Goal: Task Accomplishment & Management: Use online tool/utility

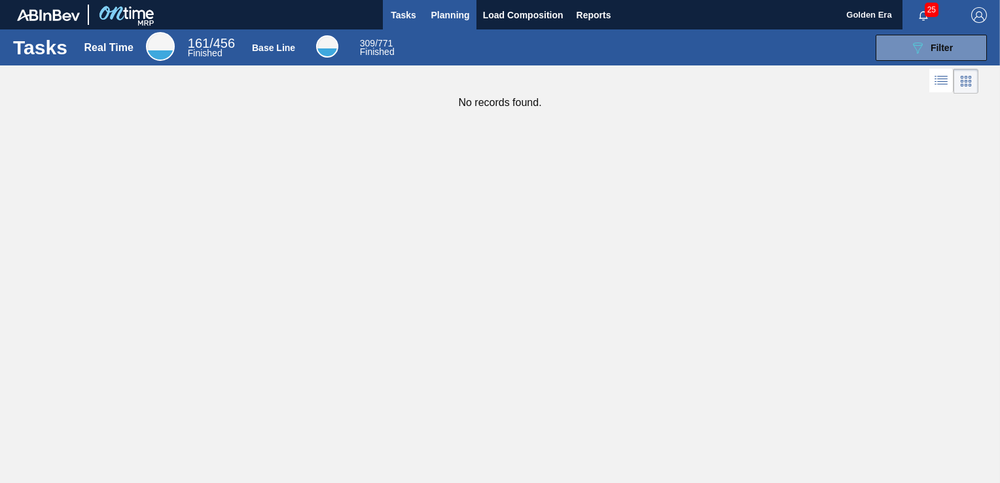
click at [453, 17] on span "Planning" at bounding box center [450, 15] width 39 height 16
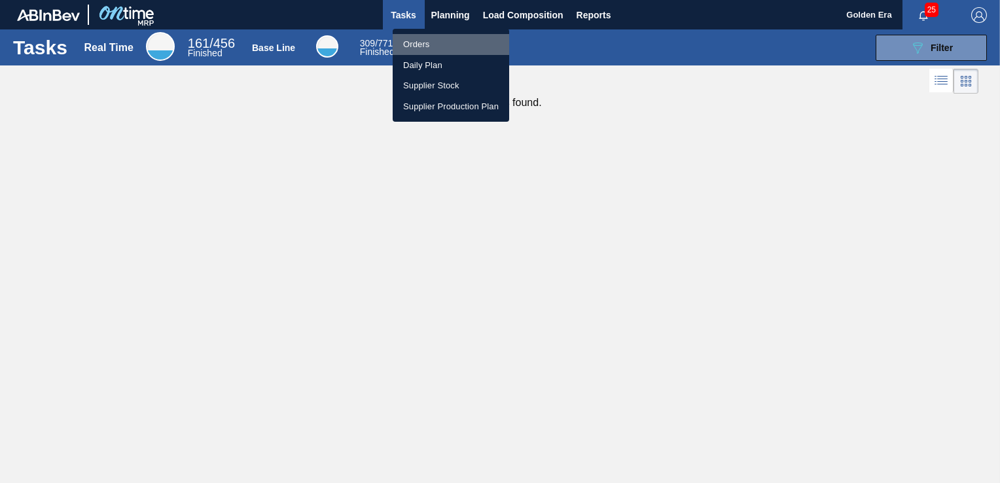
drag, startPoint x: 423, startPoint y: 41, endPoint x: 874, endPoint y: 482, distance: 631.1
click at [423, 41] on li "Orders" at bounding box center [451, 44] width 116 height 21
click at [942, 42] on div "Orders Daily Plan Supplier Stock Supplier Production Plan" at bounding box center [500, 241] width 1000 height 483
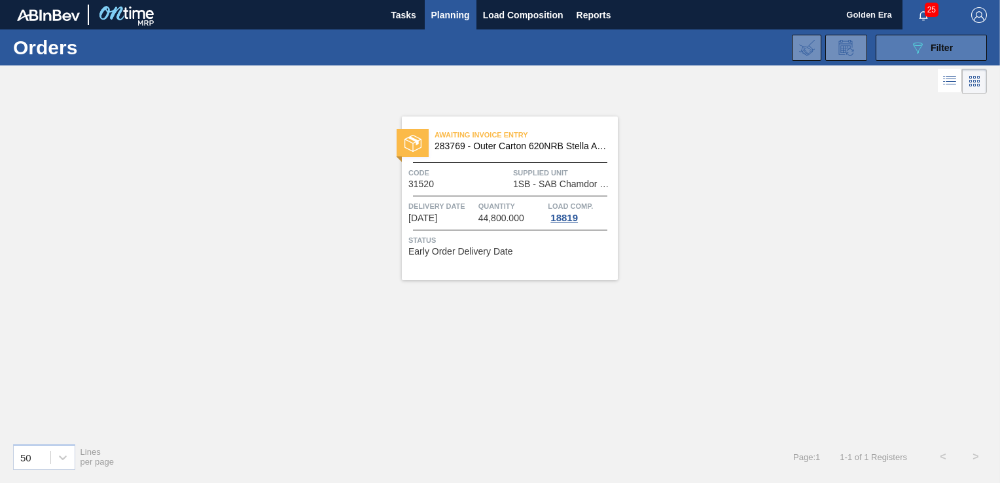
click at [904, 43] on button "089F7B8B-B2A5-4AFE-B5C0-19BA573D28AC Filter" at bounding box center [930, 48] width 111 height 26
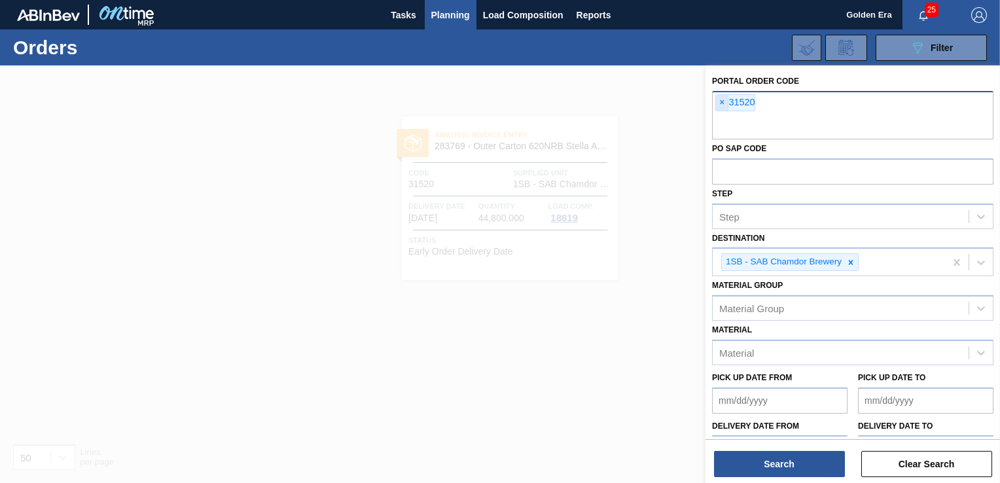
click at [718, 102] on span "×" at bounding box center [722, 103] width 12 height 16
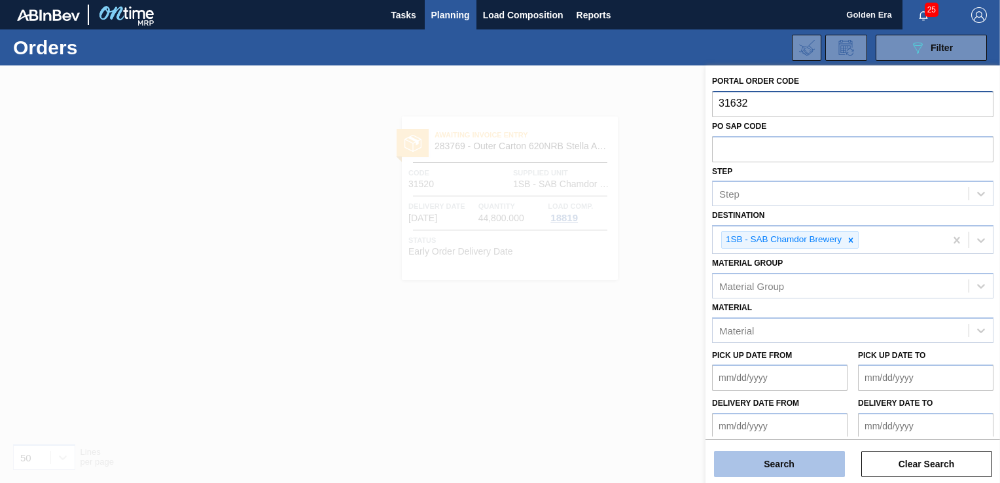
type input "31632"
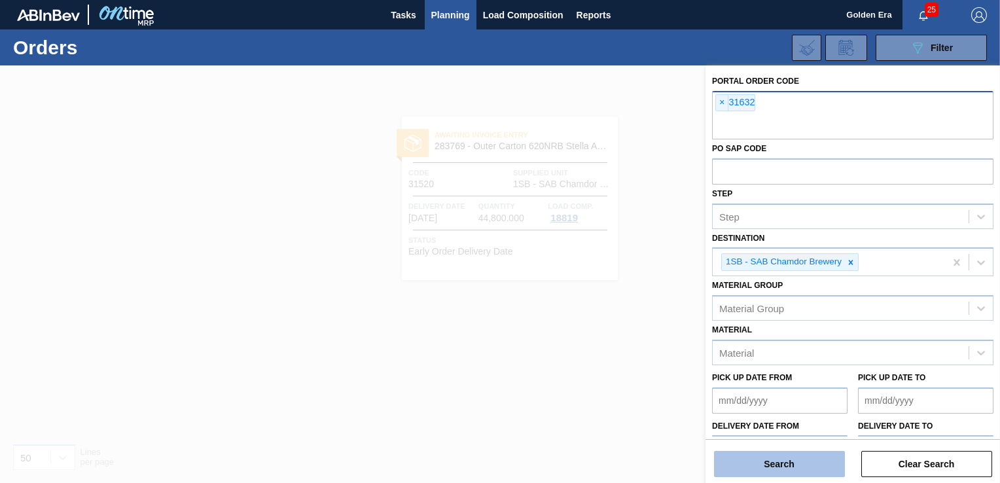
click at [807, 470] on button "Search" at bounding box center [779, 464] width 131 height 26
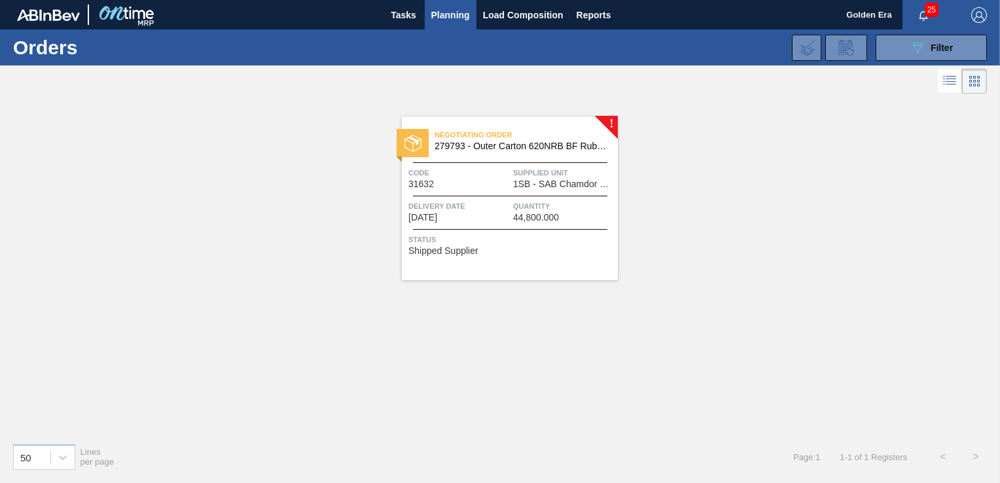
click at [586, 246] on div "Status Shipped Supplier" at bounding box center [511, 243] width 206 height 21
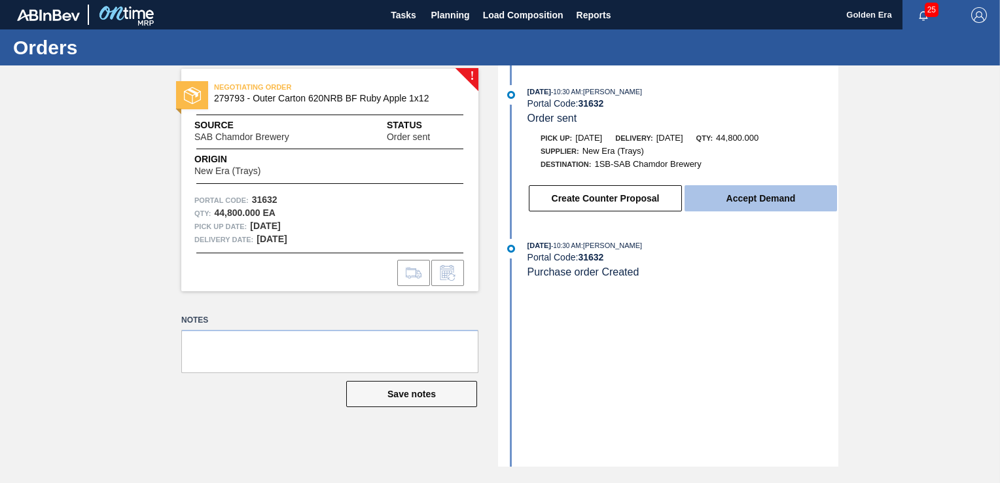
click at [814, 203] on button "Accept Demand" at bounding box center [760, 198] width 152 height 26
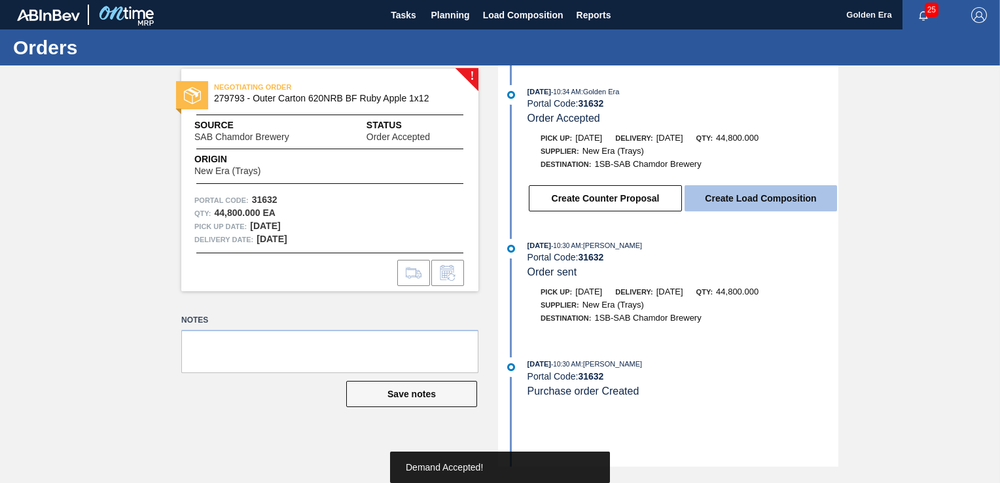
click at [814, 202] on button "Create Load Composition" at bounding box center [760, 198] width 152 height 26
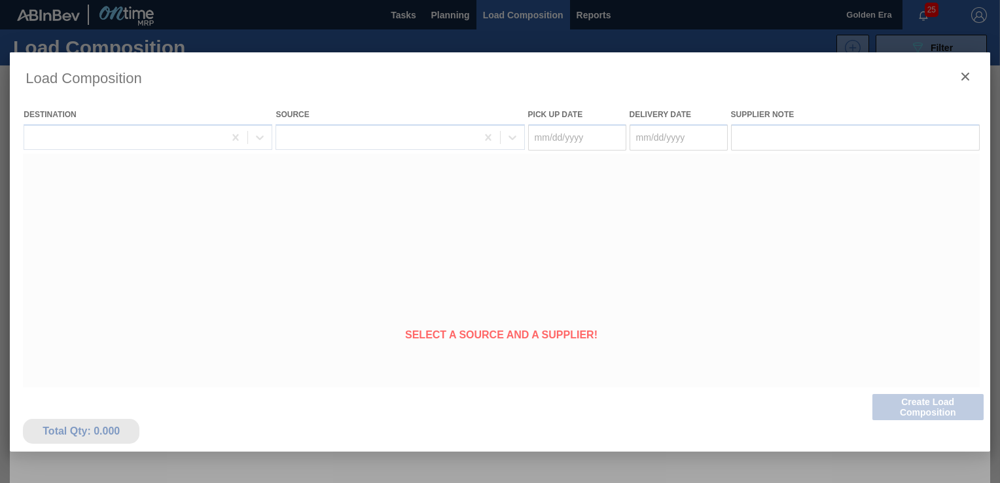
type Date "[DATE]"
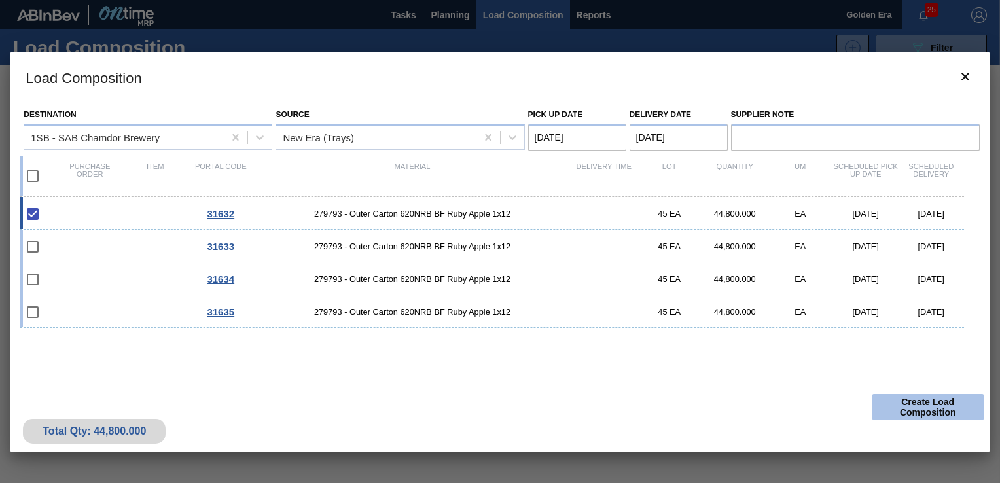
click at [923, 400] on button "Create Load Composition" at bounding box center [927, 407] width 111 height 26
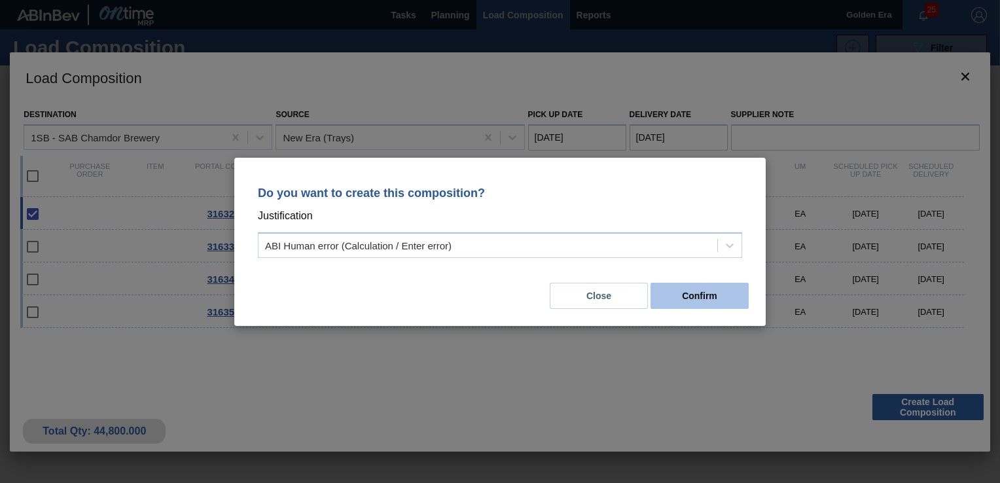
click at [712, 287] on button "Confirm" at bounding box center [699, 296] width 98 height 26
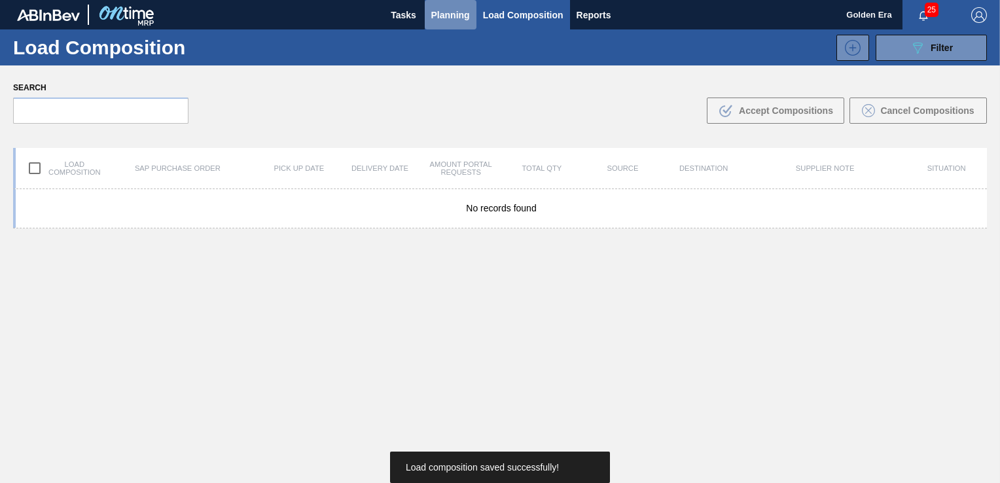
click at [455, 18] on span "Planning" at bounding box center [450, 15] width 39 height 16
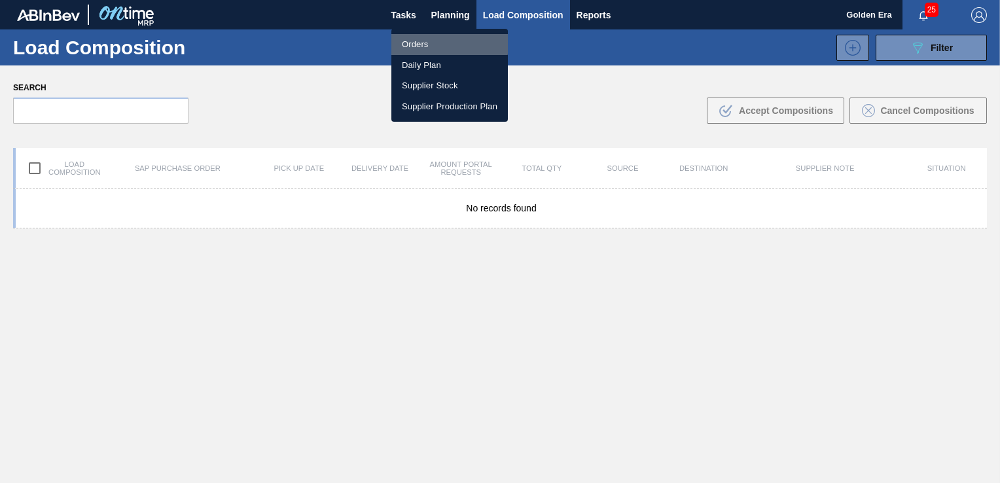
click at [427, 43] on li "Orders" at bounding box center [449, 44] width 116 height 21
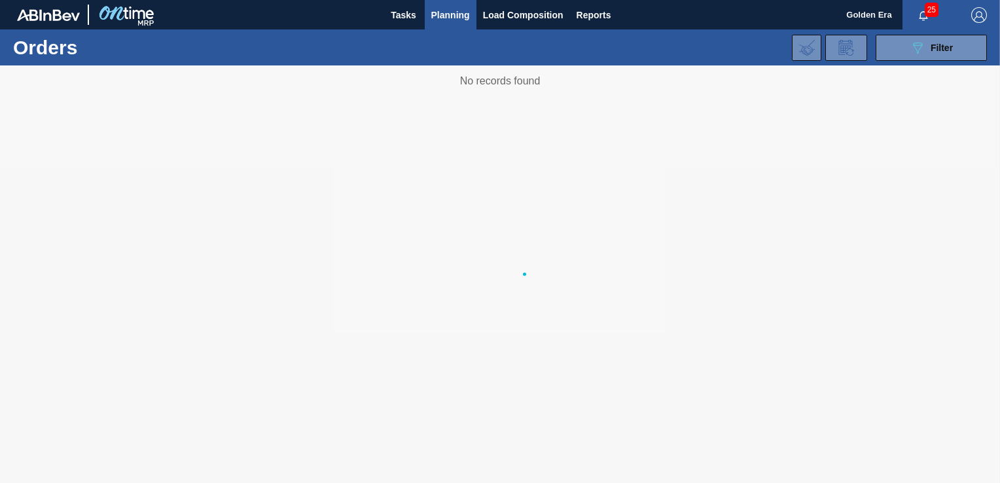
click at [915, 0] on body "Tasks Planning Load Composition Reports Golden Era 25 Mark all as read Orders 0…" at bounding box center [500, 0] width 1000 height 0
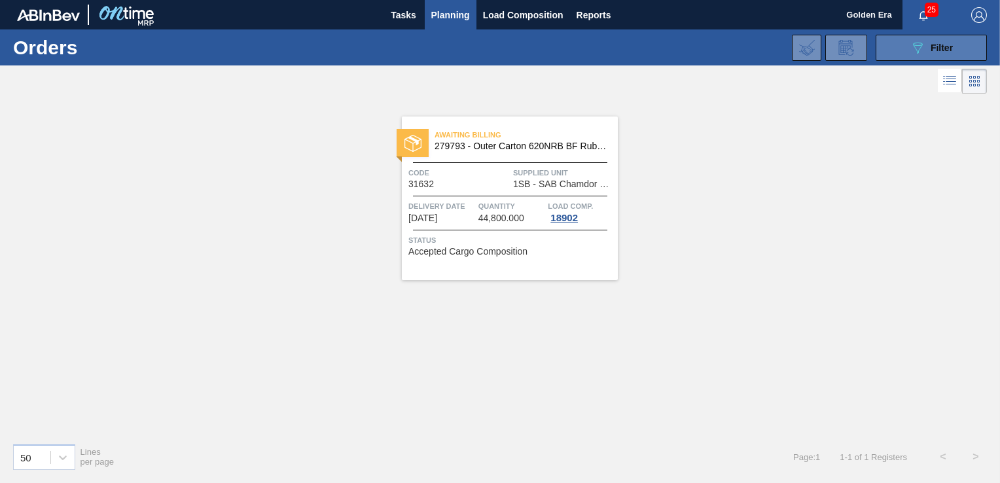
click at [927, 46] on div "089F7B8B-B2A5-4AFE-B5C0-19BA573D28AC Filter" at bounding box center [931, 48] width 43 height 16
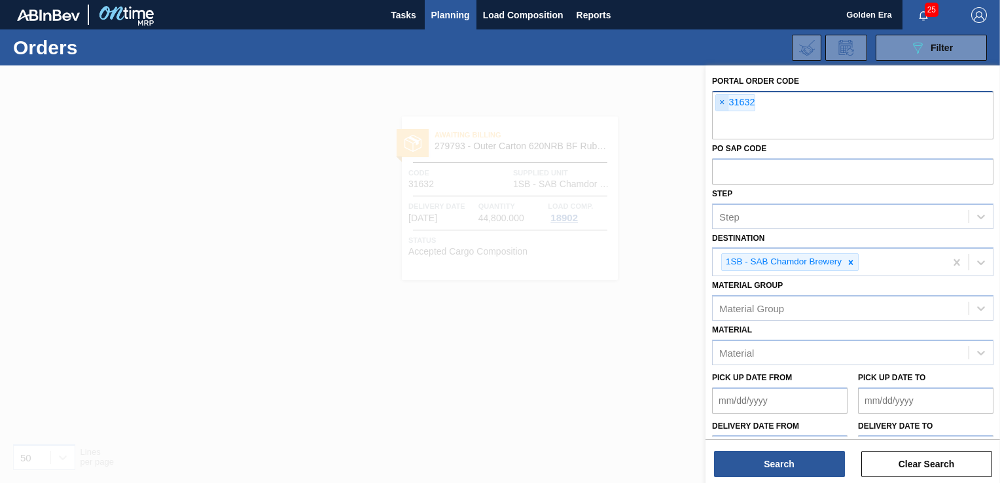
click at [716, 101] on span "×" at bounding box center [722, 103] width 12 height 16
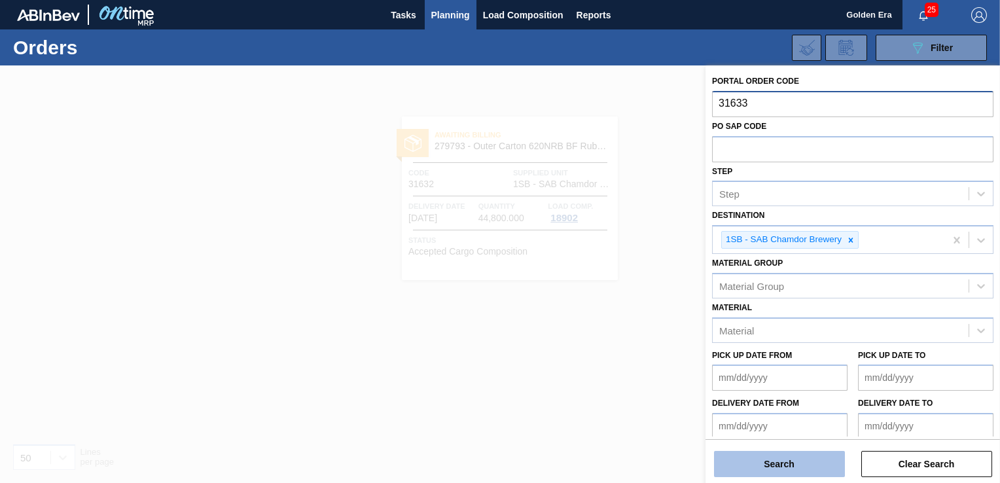
type input "31633"
click at [759, 465] on button "Search" at bounding box center [779, 464] width 131 height 26
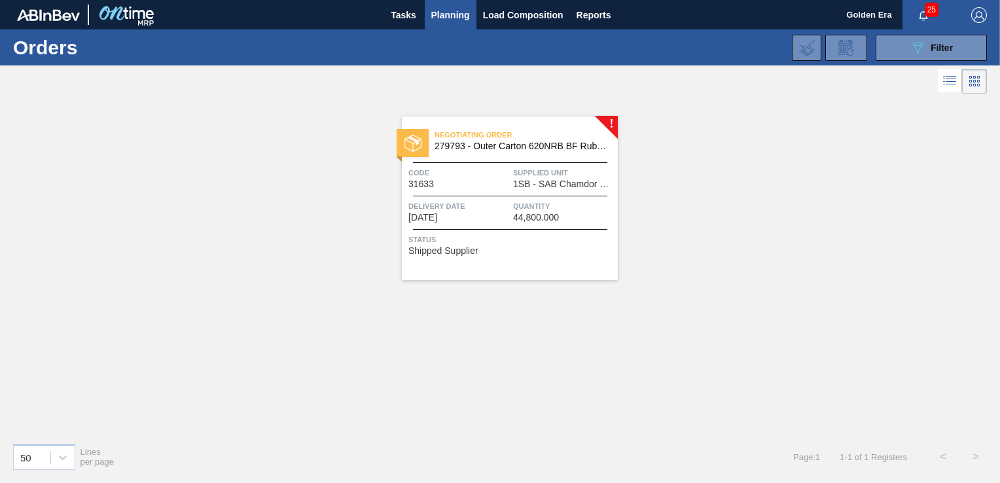
click at [520, 243] on span "Status" at bounding box center [511, 239] width 206 height 13
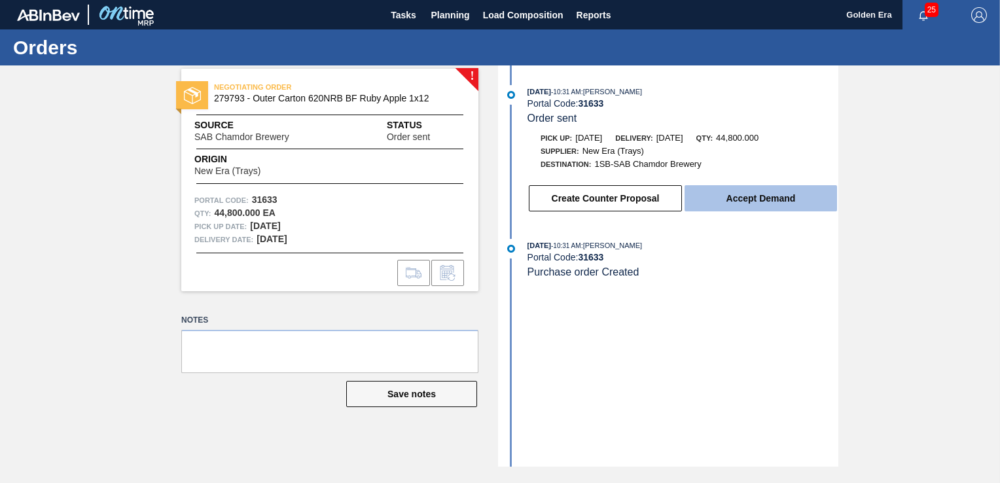
click at [728, 192] on button "Accept Demand" at bounding box center [760, 198] width 152 height 26
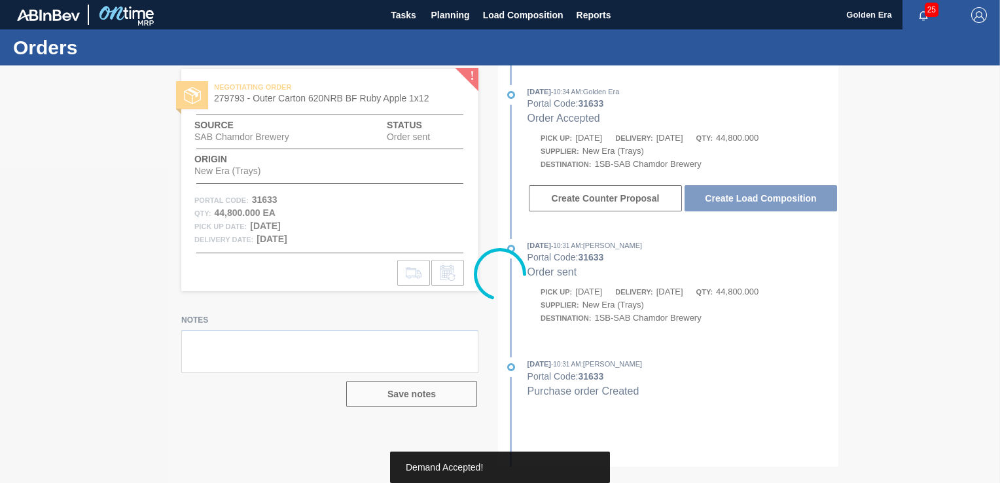
click at [728, 192] on button "Create Load Composition" at bounding box center [760, 198] width 152 height 26
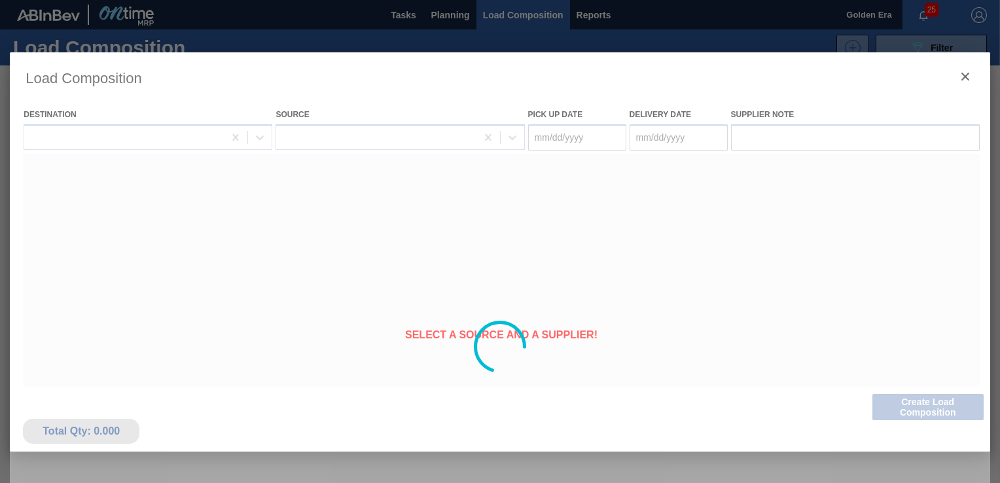
type Date "[DATE]"
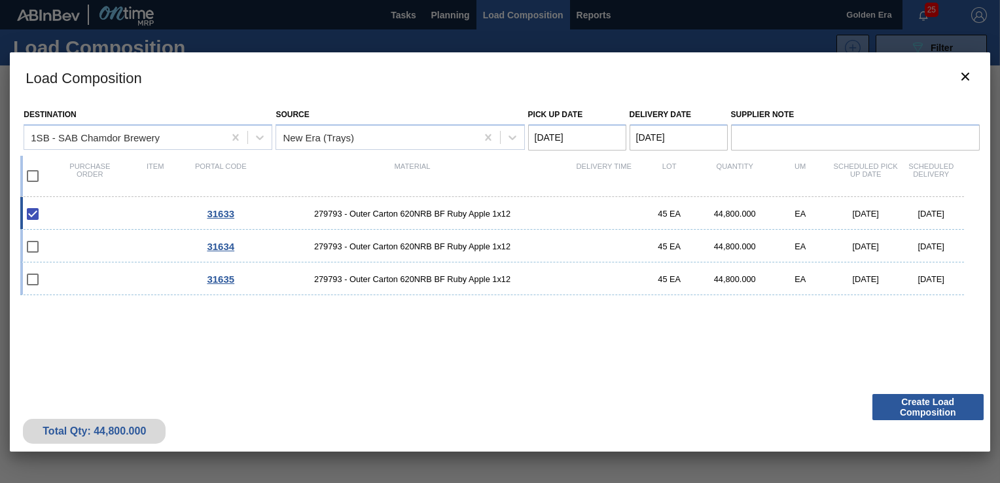
click at [934, 412] on button "Create Load Composition" at bounding box center [927, 407] width 111 height 26
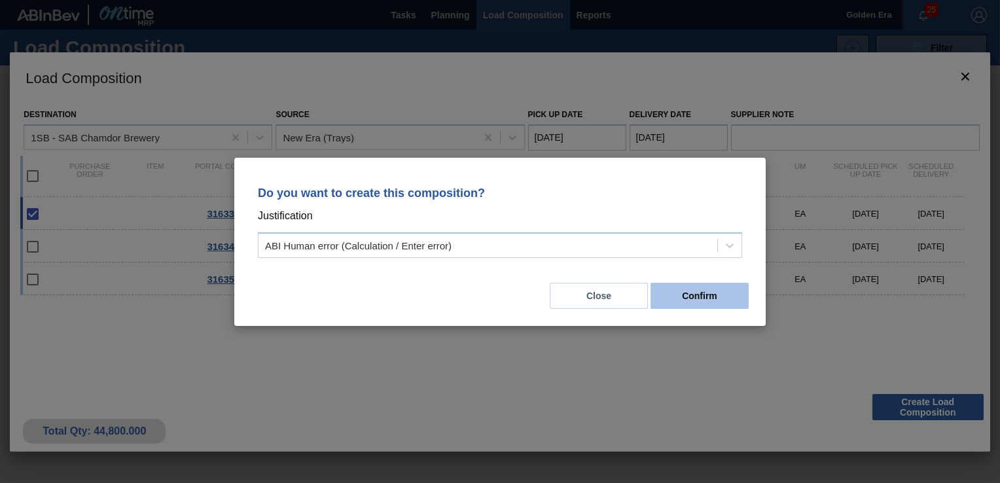
click at [696, 294] on button "Confirm" at bounding box center [699, 296] width 98 height 26
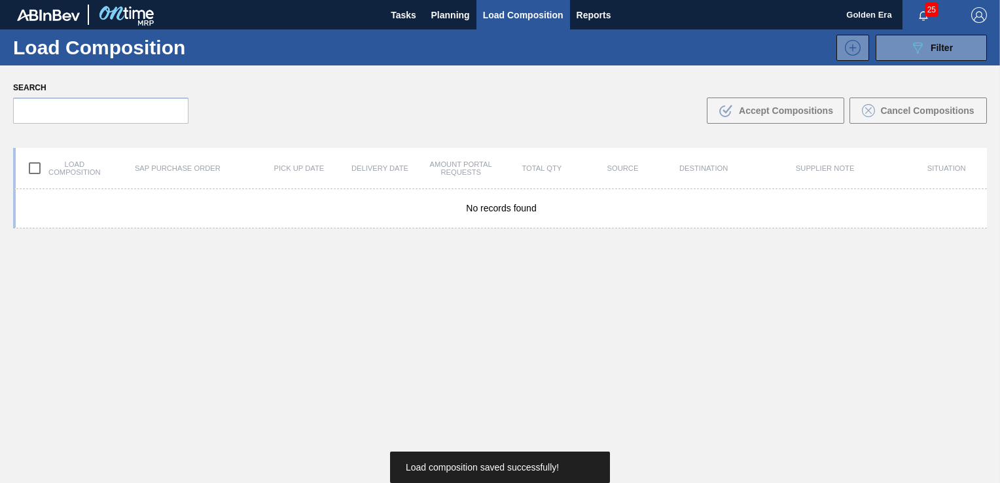
click at [448, 12] on span "Planning" at bounding box center [450, 15] width 39 height 16
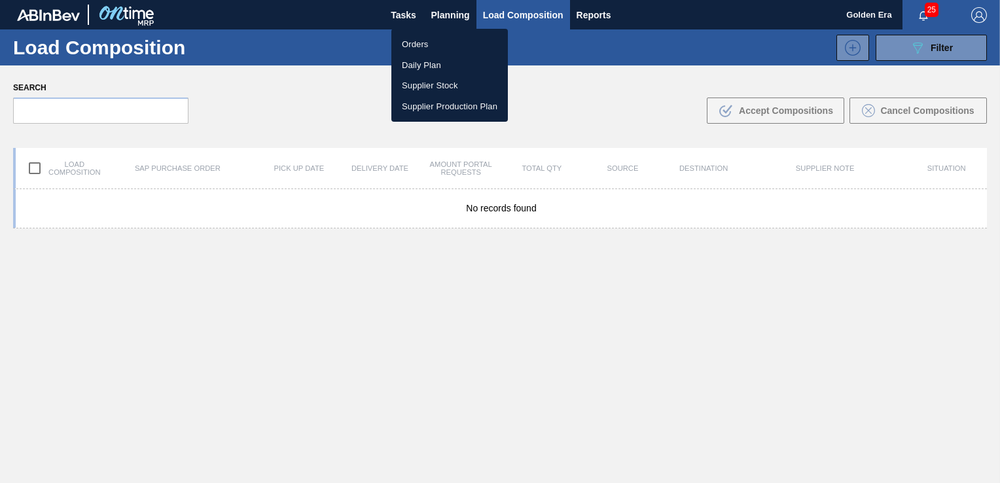
drag, startPoint x: 434, startPoint y: 48, endPoint x: 724, endPoint y: 125, distance: 300.0
click at [434, 48] on li "Orders" at bounding box center [449, 44] width 116 height 21
click at [900, 41] on div "Orders Daily Plan Supplier Stock Supplier Production Plan" at bounding box center [500, 241] width 1000 height 483
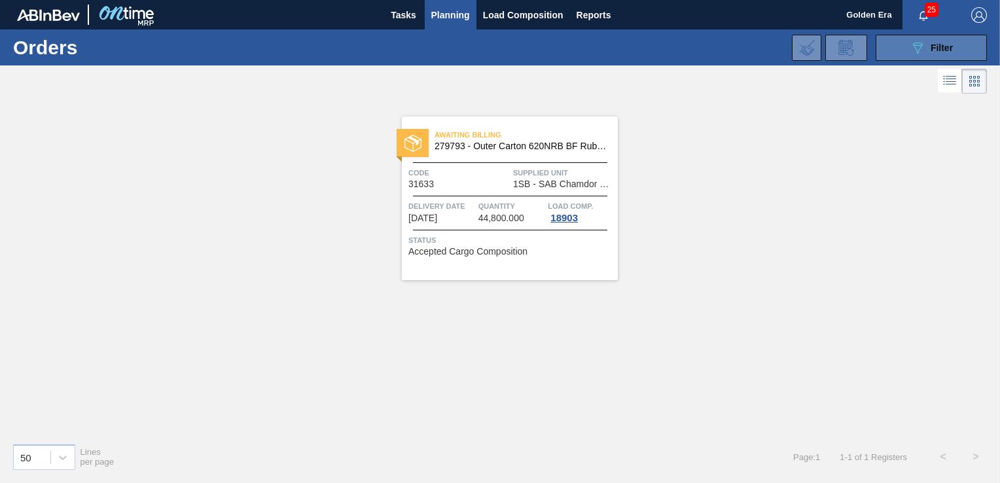
click at [908, 46] on button "089F7B8B-B2A5-4AFE-B5C0-19BA573D28AC Filter" at bounding box center [930, 48] width 111 height 26
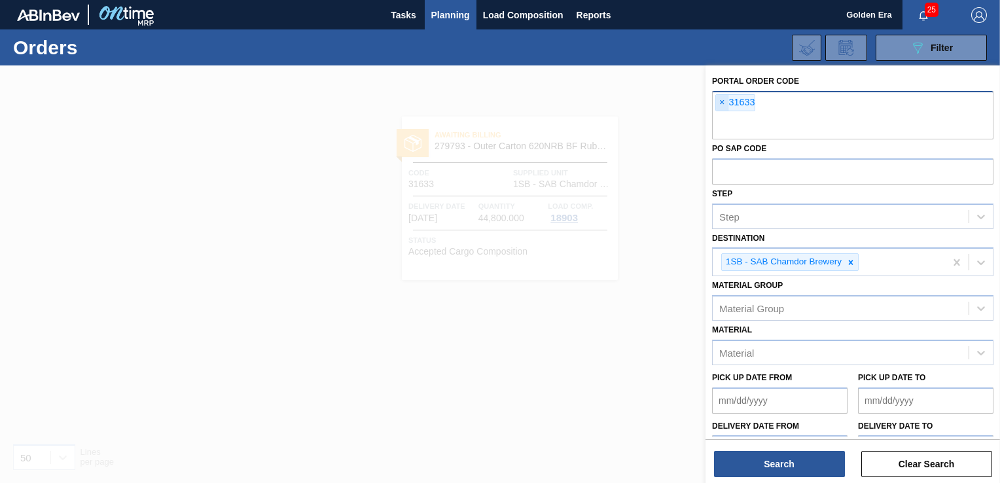
click at [718, 100] on span "×" at bounding box center [722, 103] width 12 height 16
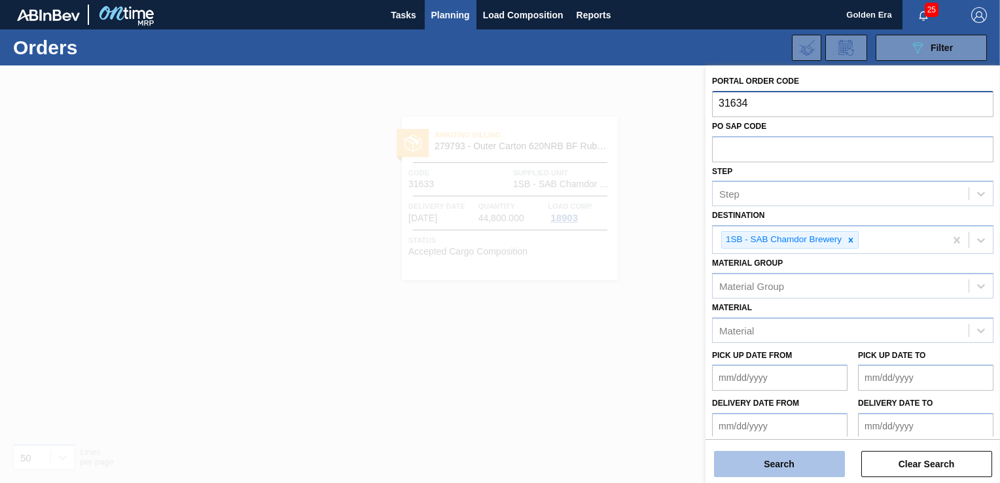
type input "31634"
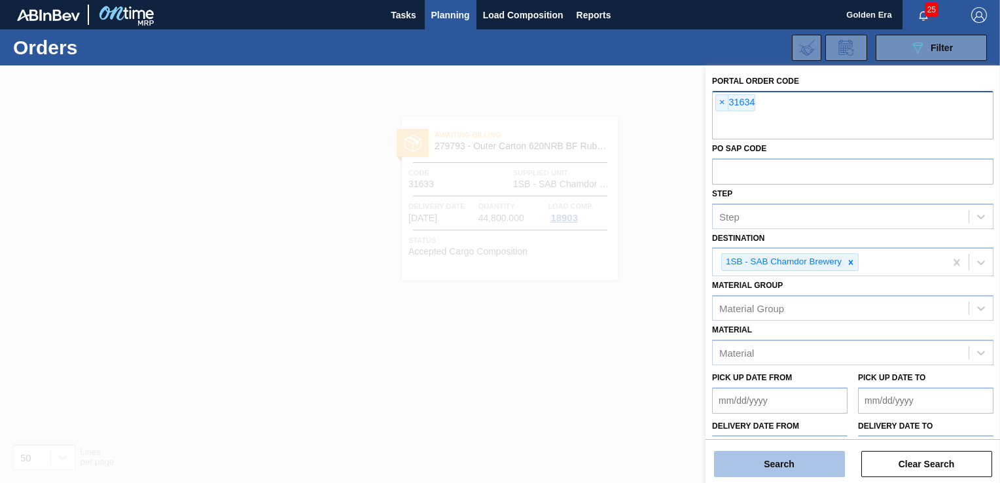
click at [771, 462] on button "Search" at bounding box center [779, 464] width 131 height 26
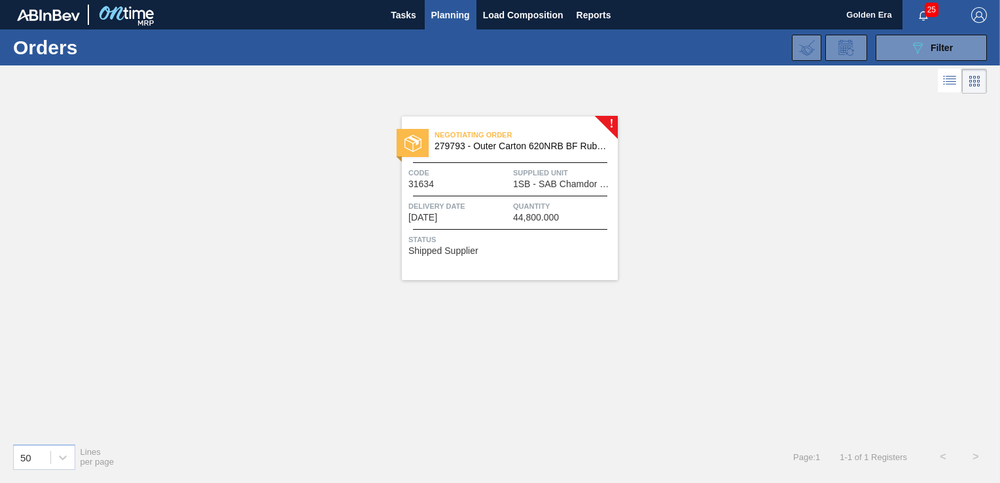
click at [582, 260] on div "Negotiating Order 279793 - Outer Carton 620NRB BF Ruby Apple 1x12 Code 31634 Su…" at bounding box center [510, 198] width 216 height 164
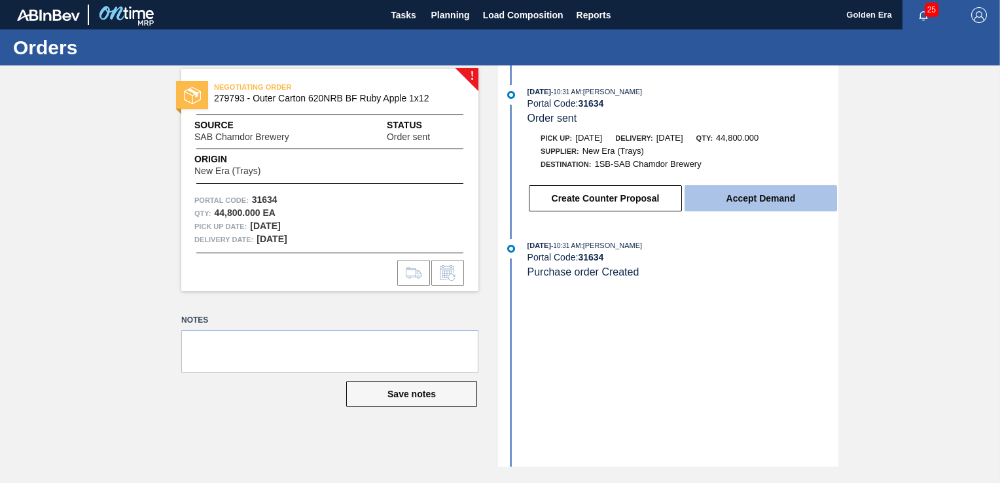
click at [715, 202] on button "Accept Demand" at bounding box center [760, 198] width 152 height 26
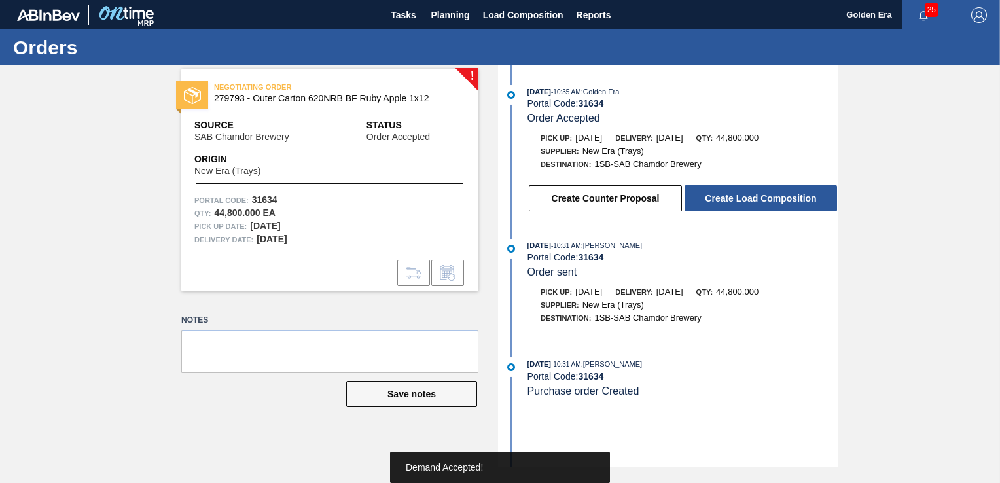
click at [715, 202] on button "Create Load Composition" at bounding box center [760, 198] width 152 height 26
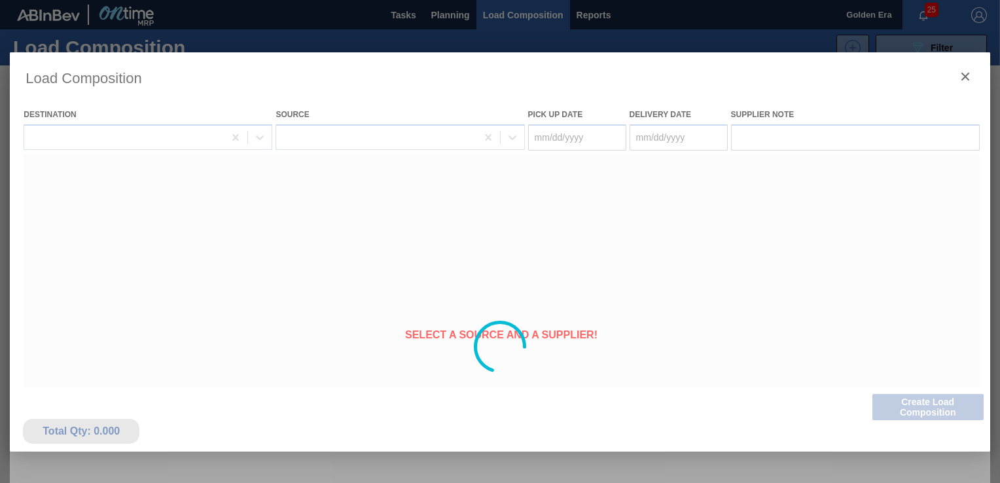
type Date "[DATE]"
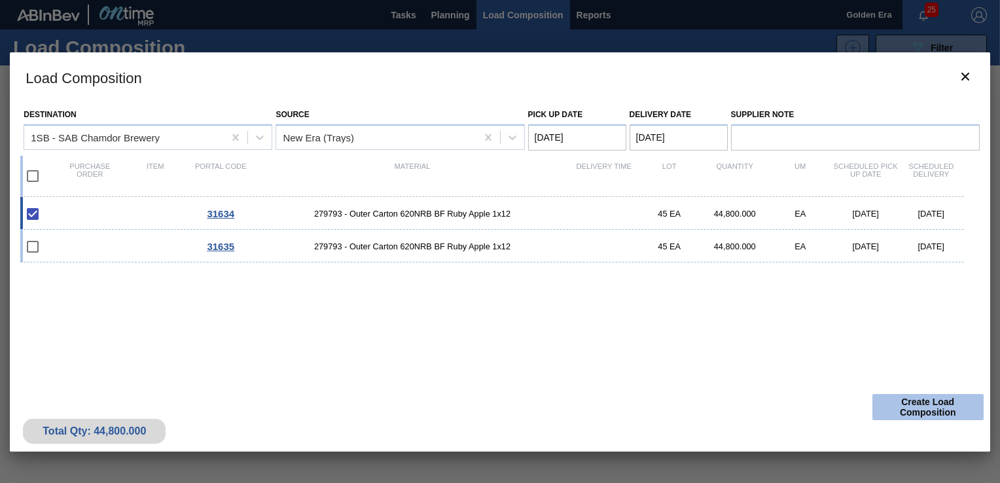
click at [931, 403] on button "Create Load Composition" at bounding box center [927, 407] width 111 height 26
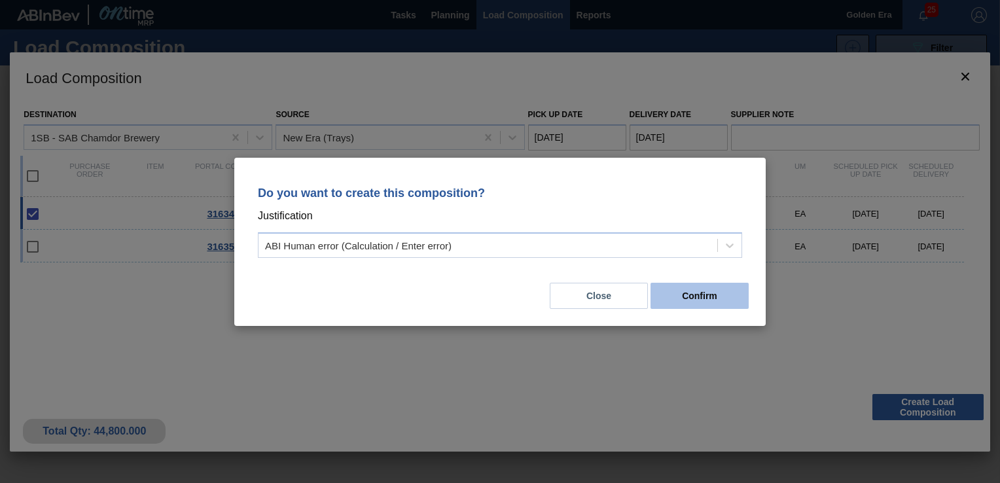
click at [683, 298] on button "Confirm" at bounding box center [699, 296] width 98 height 26
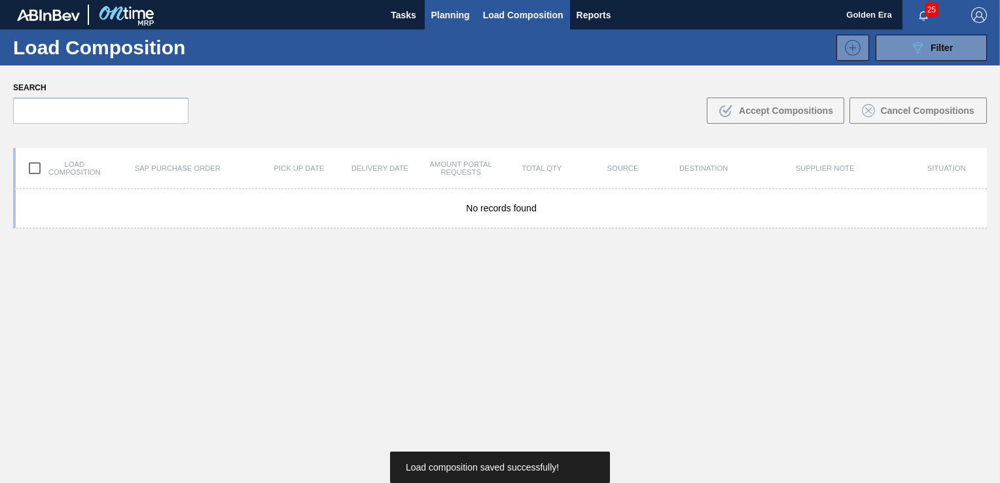
click at [450, 7] on span "Planning" at bounding box center [450, 15] width 39 height 16
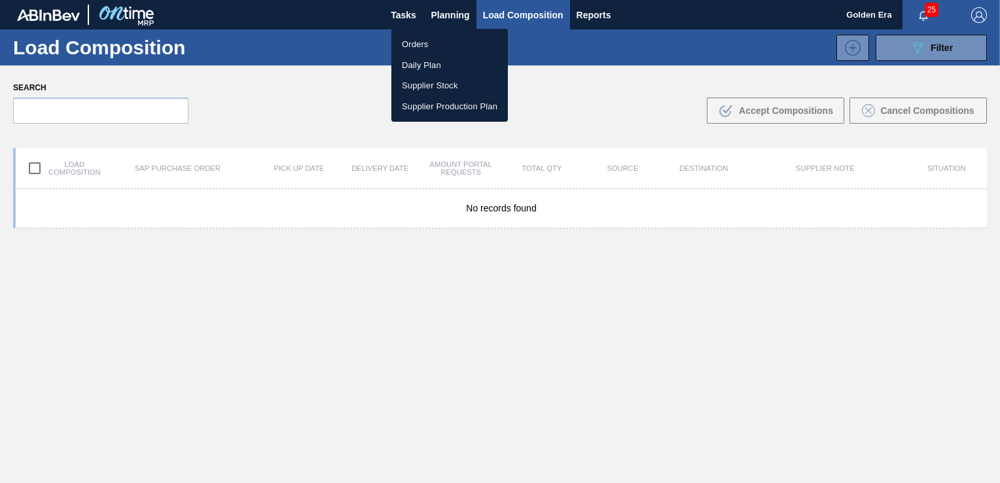
click at [415, 48] on li "Orders" at bounding box center [449, 44] width 116 height 21
click at [929, 46] on div "Orders Daily Plan Supplier Stock Supplier Production Plan" at bounding box center [500, 241] width 1000 height 483
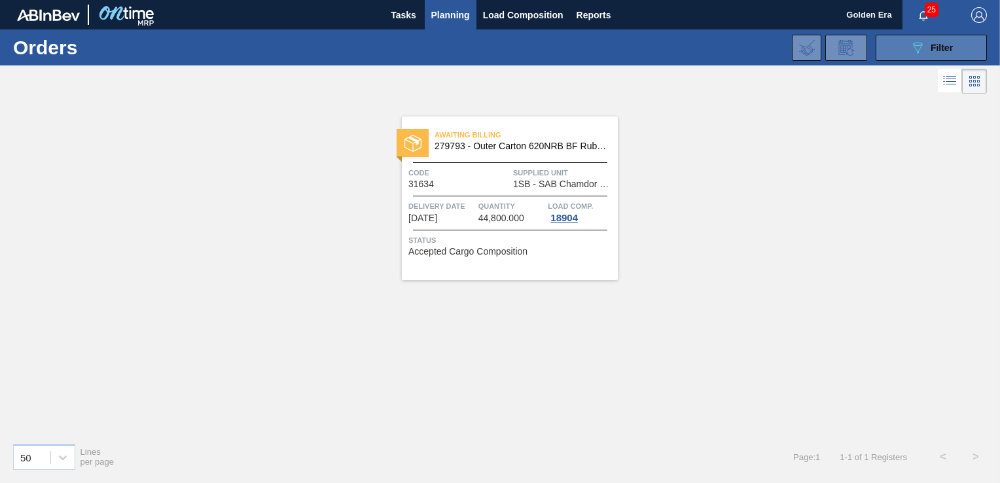
click at [912, 46] on icon "089F7B8B-B2A5-4AFE-B5C0-19BA573D28AC" at bounding box center [918, 48] width 16 height 16
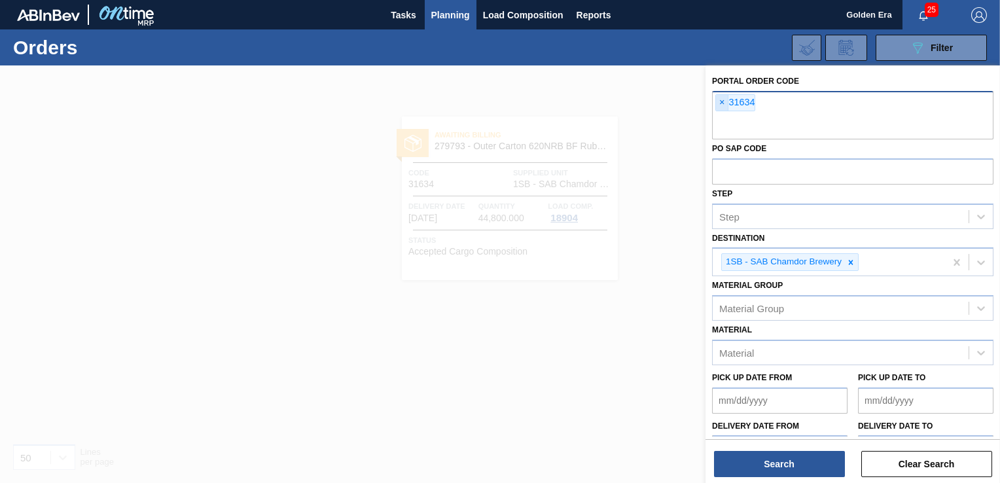
click at [722, 103] on span "×" at bounding box center [722, 103] width 12 height 16
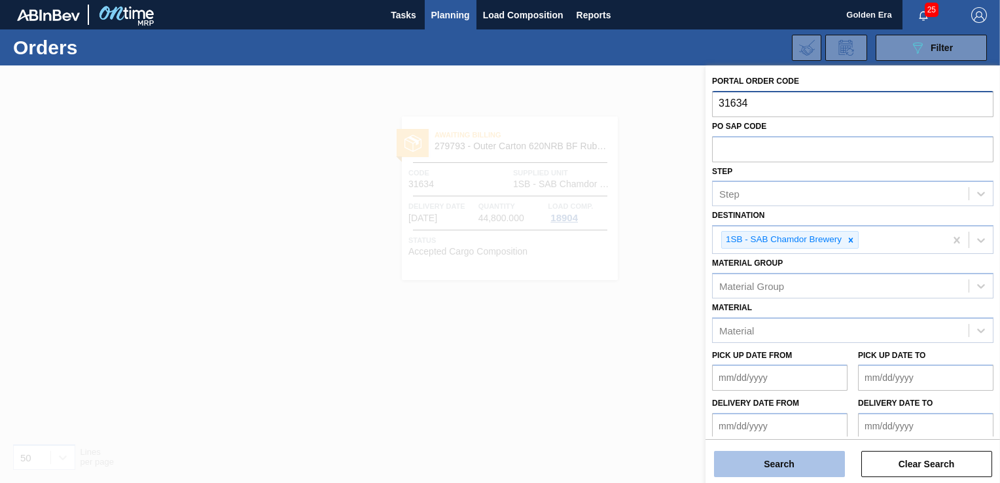
type input "31634"
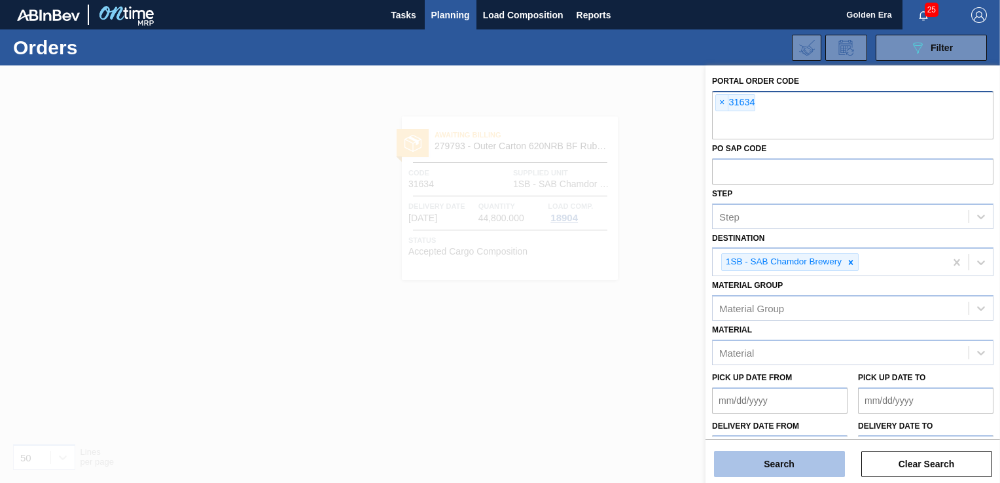
click at [781, 465] on button "Search" at bounding box center [779, 464] width 131 height 26
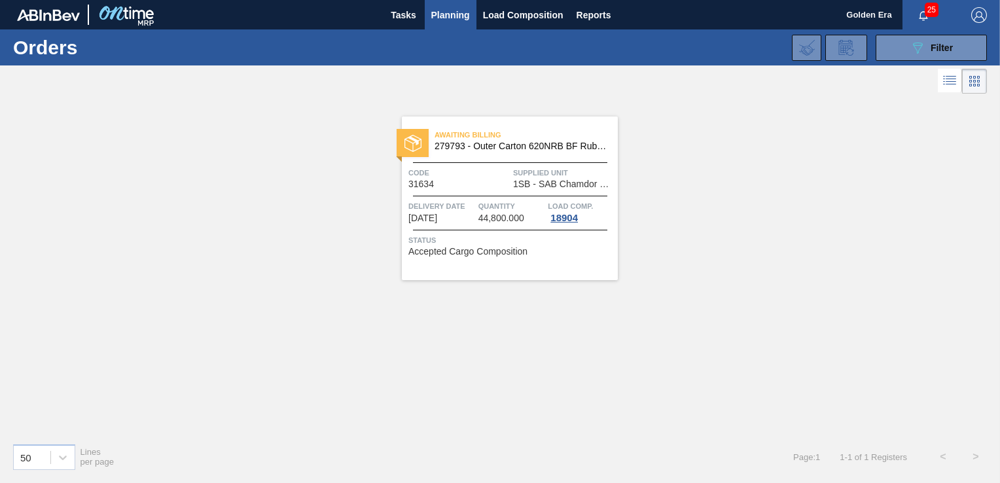
click at [525, 234] on span "Status" at bounding box center [511, 240] width 206 height 13
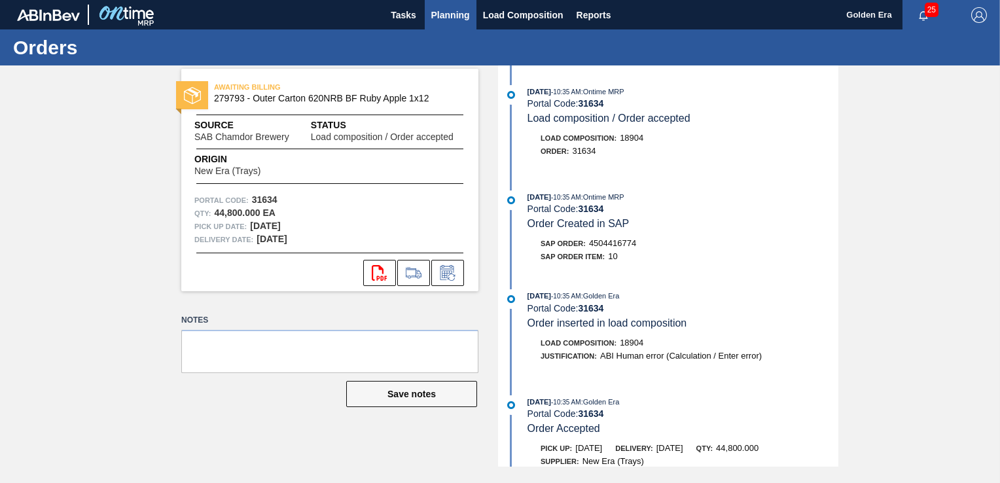
click at [451, 17] on span "Planning" at bounding box center [450, 15] width 39 height 16
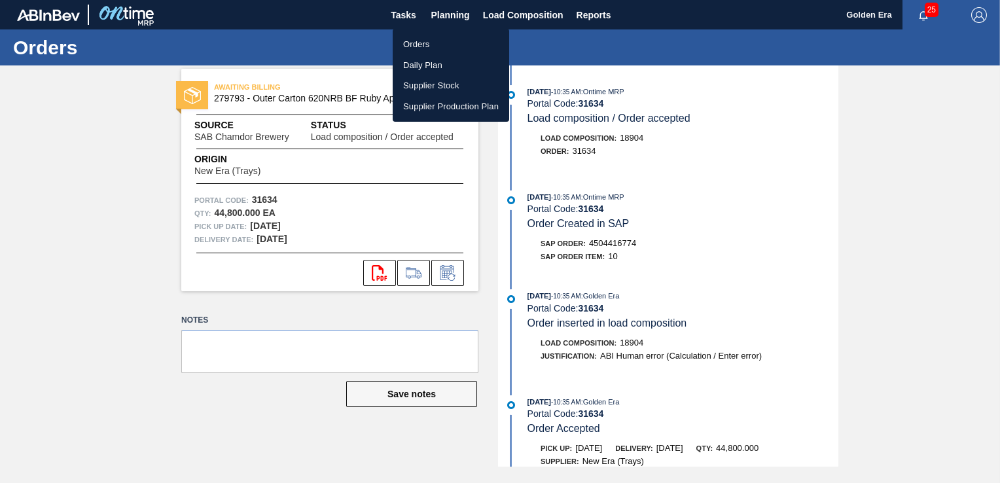
drag, startPoint x: 420, startPoint y: 54, endPoint x: 416, endPoint y: 46, distance: 8.8
click at [420, 54] on ul "Orders Daily Plan Supplier Stock Supplier Production Plan" at bounding box center [451, 75] width 116 height 93
click at [416, 46] on li "Orders" at bounding box center [451, 44] width 116 height 21
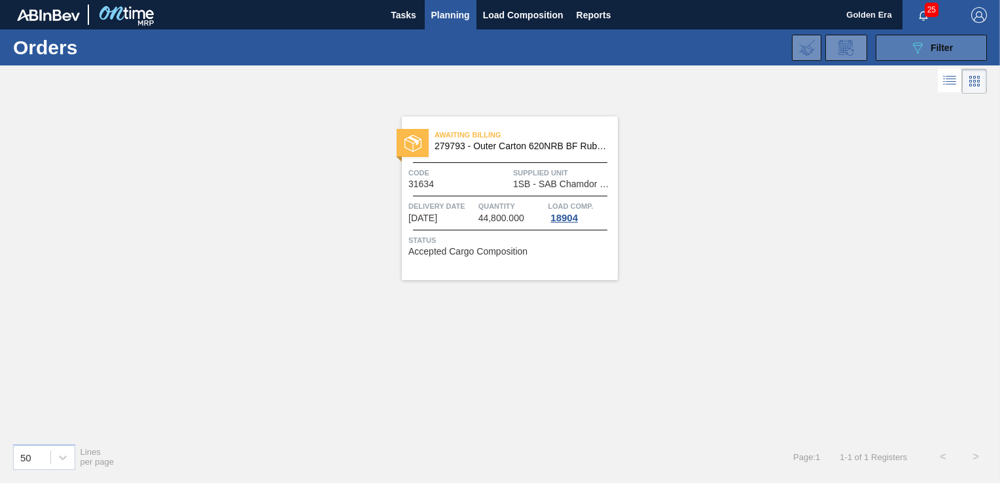
drag, startPoint x: 930, startPoint y: 51, endPoint x: 906, endPoint y: 56, distance: 24.8
click at [928, 51] on div "089F7B8B-B2A5-4AFE-B5C0-19BA573D28AC Filter" at bounding box center [931, 48] width 43 height 16
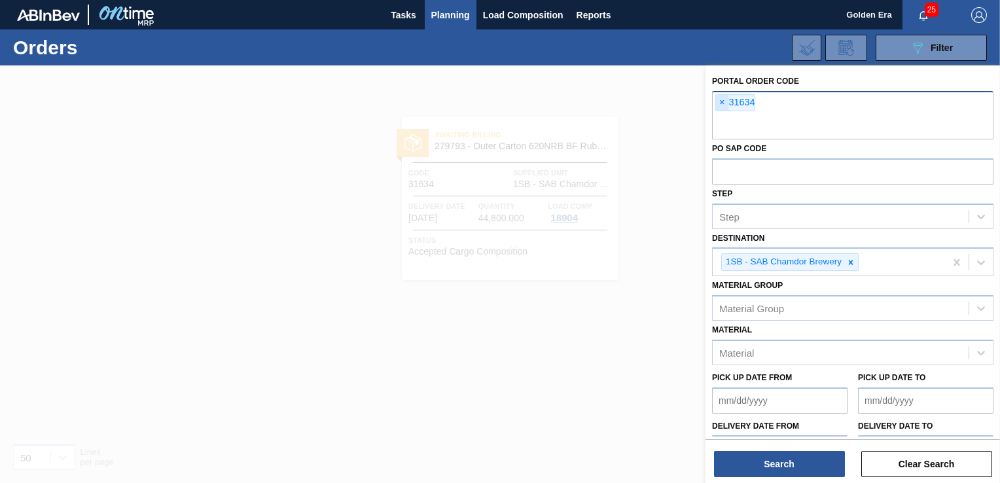
click at [720, 102] on span "×" at bounding box center [722, 103] width 12 height 16
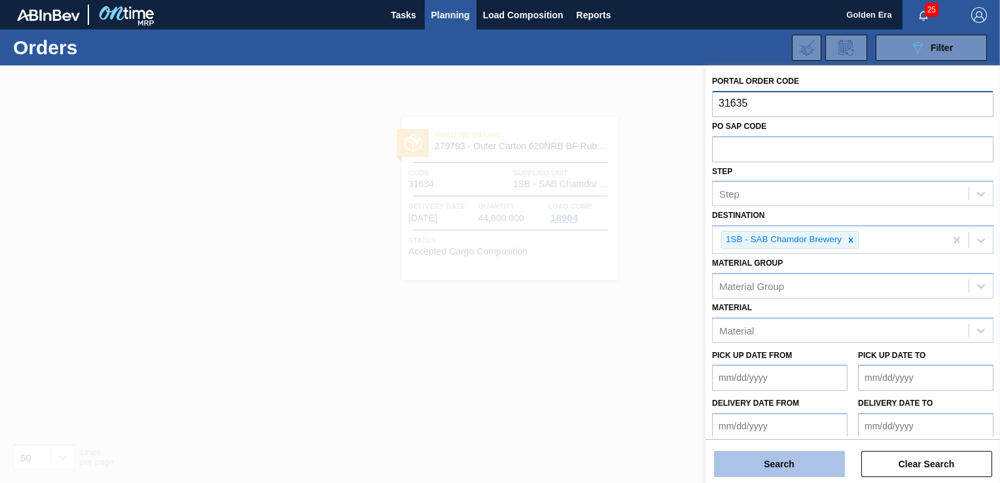
type input "31635"
click at [769, 475] on button "Search" at bounding box center [779, 464] width 131 height 26
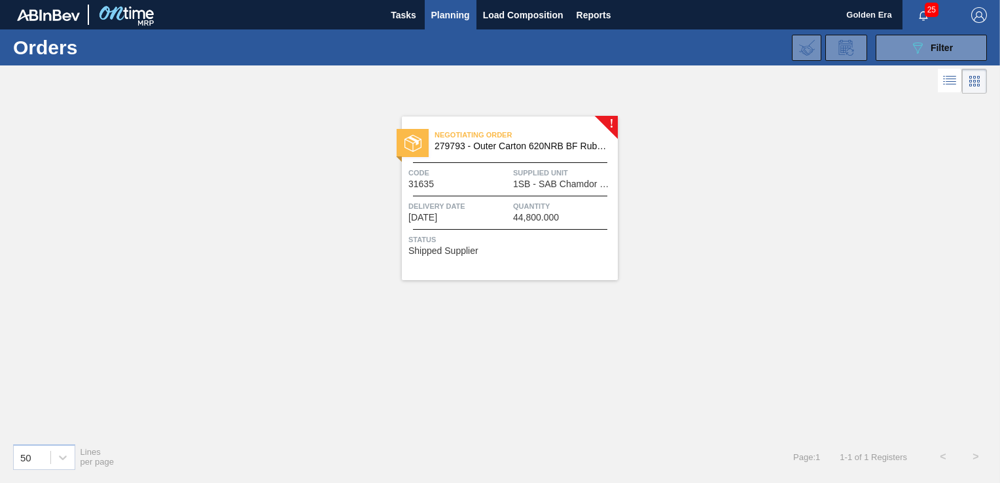
click at [571, 249] on div "Status Shipped Supplier" at bounding box center [511, 243] width 206 height 21
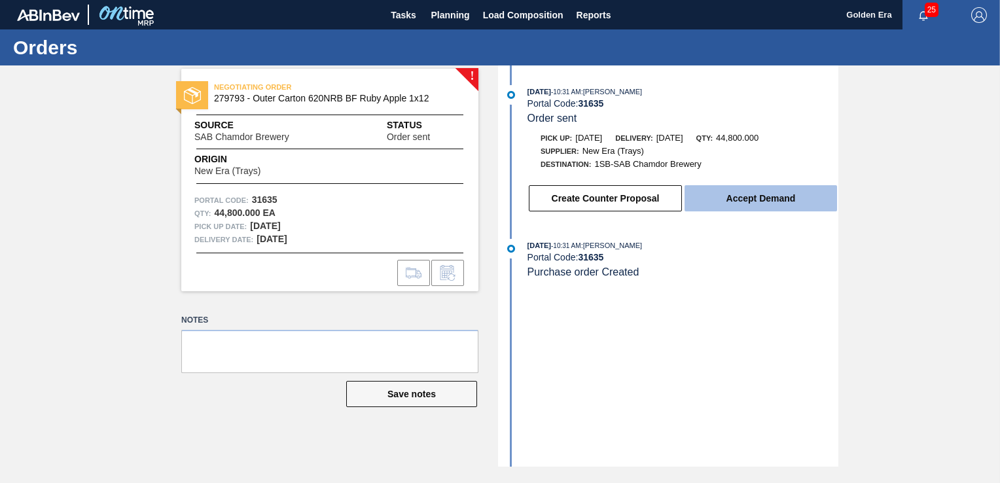
click at [718, 198] on button "Accept Demand" at bounding box center [760, 198] width 152 height 26
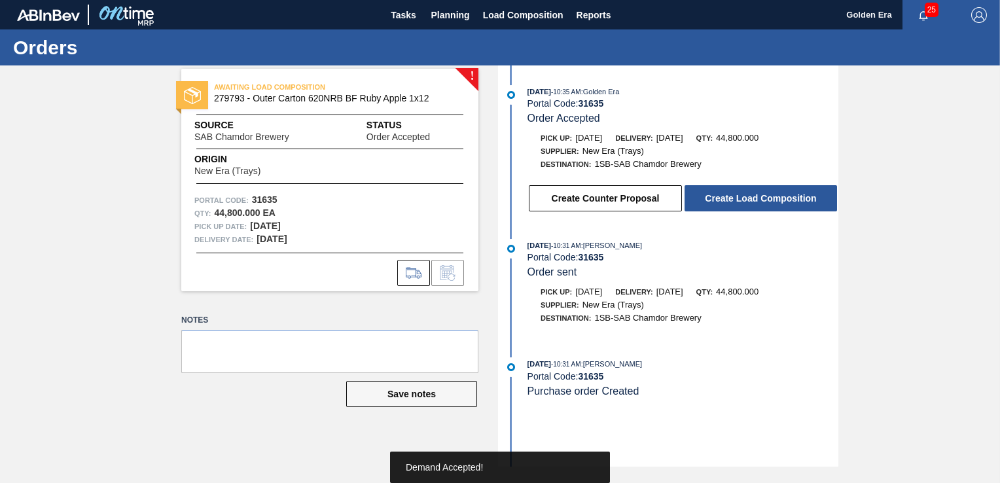
click at [718, 198] on button "Create Load Composition" at bounding box center [760, 198] width 152 height 26
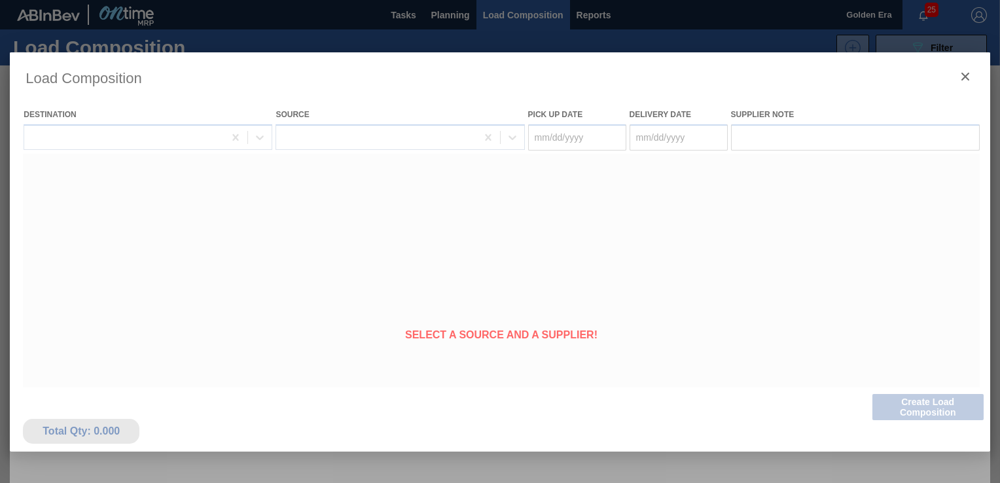
type Date "[DATE]"
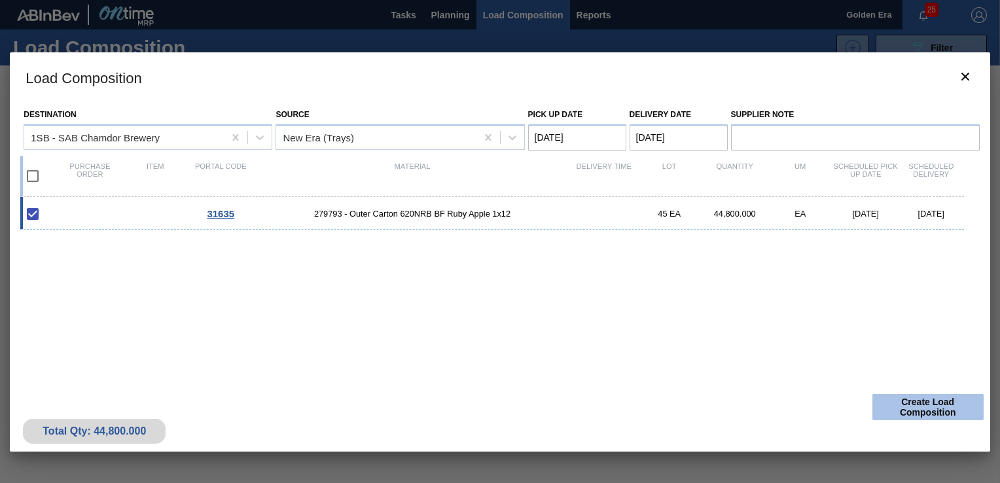
click at [934, 409] on button "Create Load Composition" at bounding box center [927, 407] width 111 height 26
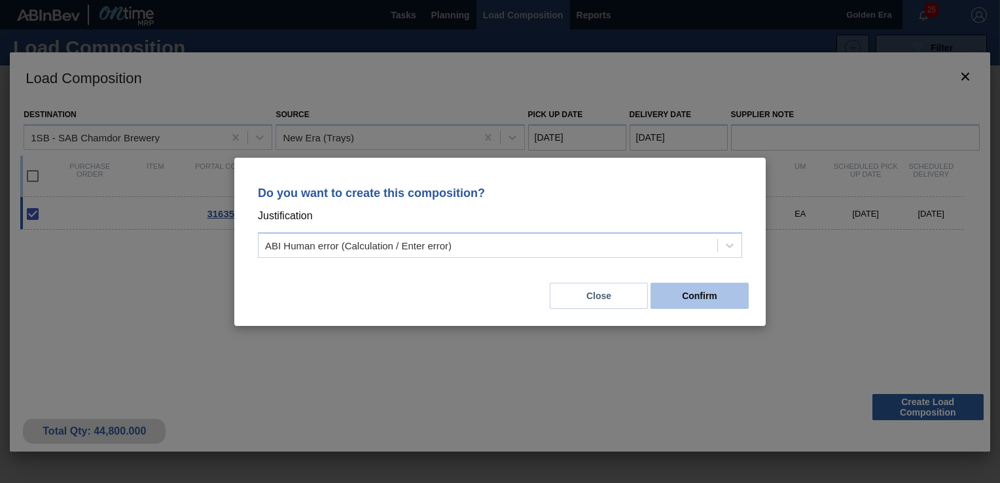
click at [717, 297] on button "Confirm" at bounding box center [699, 296] width 98 height 26
